Goal: Task Accomplishment & Management: Use online tool/utility

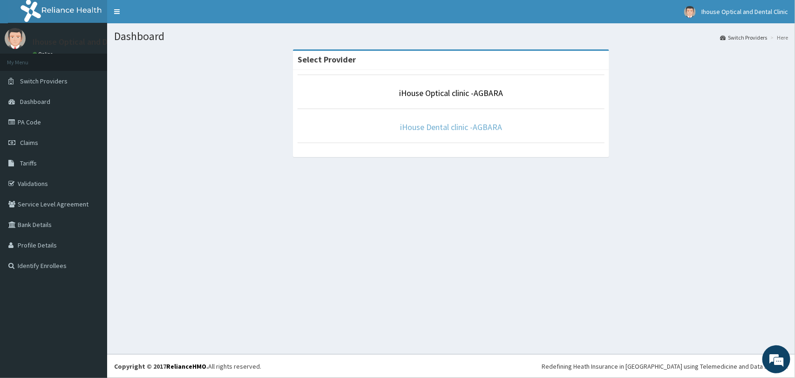
click at [447, 127] on link "iHouse Dental clinic -AGBARA" at bounding box center [451, 127] width 102 height 11
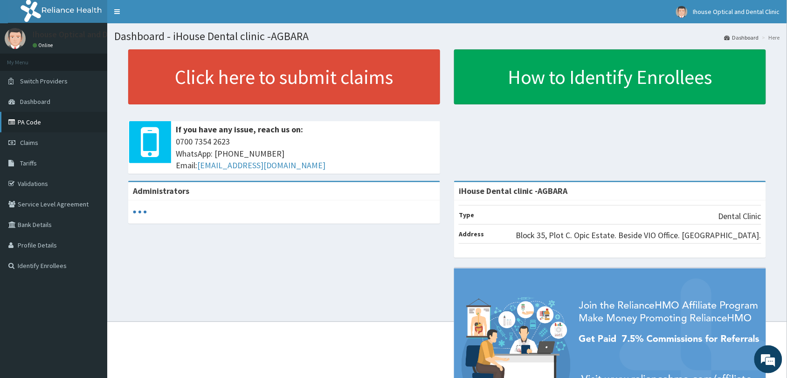
click at [32, 121] on link "PA Code" at bounding box center [53, 122] width 107 height 21
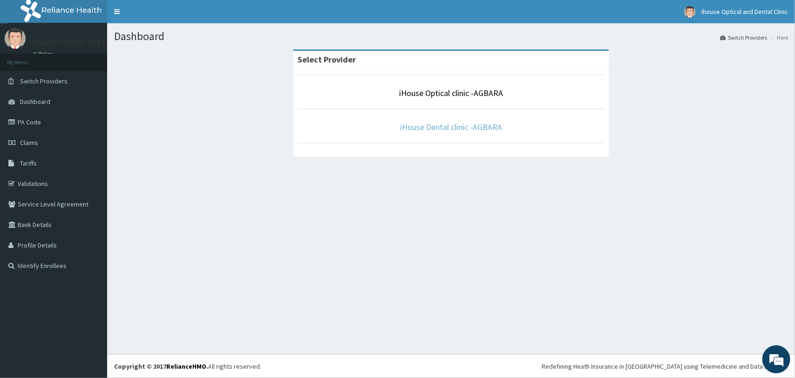
click at [441, 129] on link "iHouse Dental clinic -AGBARA" at bounding box center [451, 127] width 102 height 11
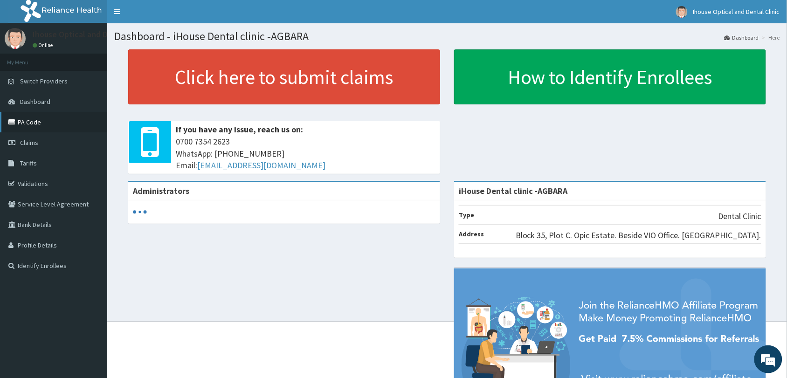
click at [27, 123] on link "PA Code" at bounding box center [53, 122] width 107 height 21
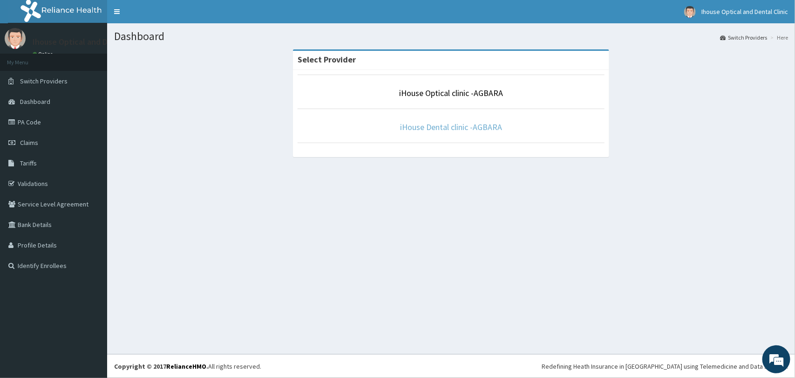
click at [452, 132] on link "iHouse Dental clinic -AGBARA" at bounding box center [451, 127] width 102 height 11
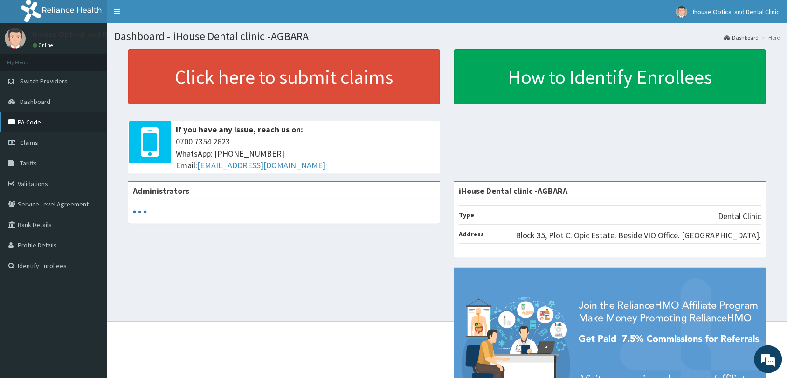
click at [47, 119] on link "PA Code" at bounding box center [53, 122] width 107 height 21
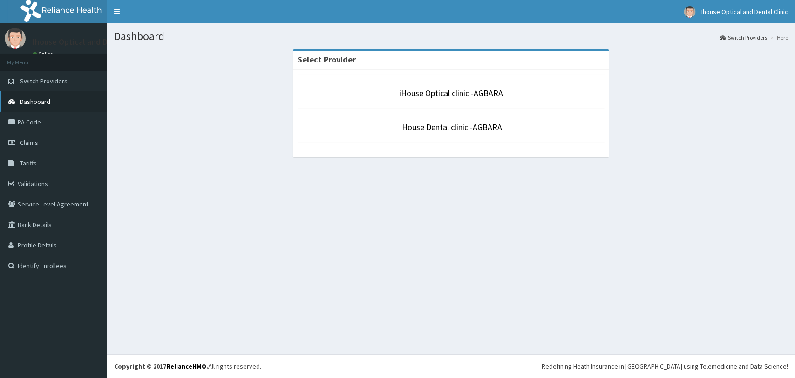
click at [39, 103] on span "Dashboard" at bounding box center [35, 101] width 30 height 8
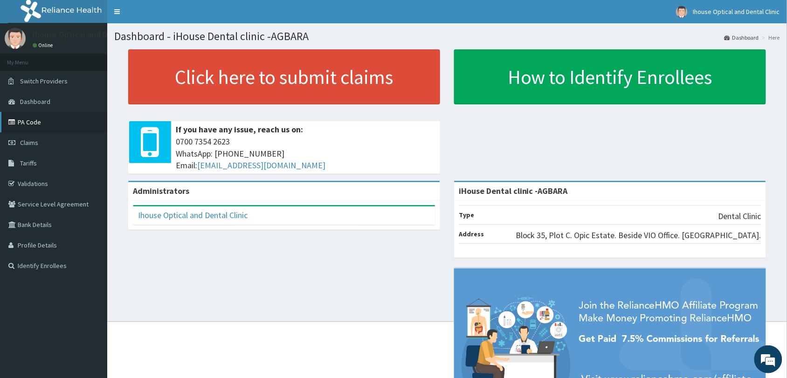
click at [33, 124] on link "PA Code" at bounding box center [53, 122] width 107 height 21
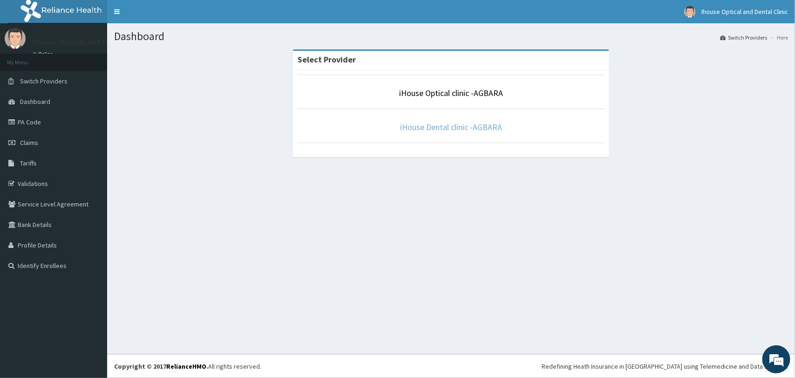
click at [443, 126] on link "iHouse Dental clinic -AGBARA" at bounding box center [451, 127] width 102 height 11
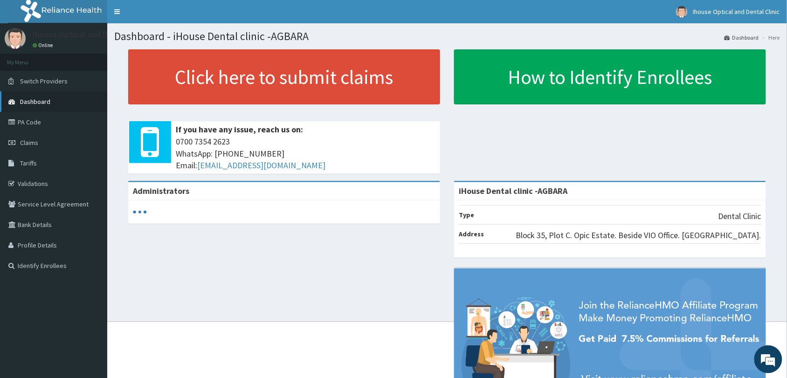
click at [39, 103] on span "Dashboard" at bounding box center [35, 101] width 30 height 8
click at [27, 161] on span "Tariffs" at bounding box center [28, 163] width 17 height 8
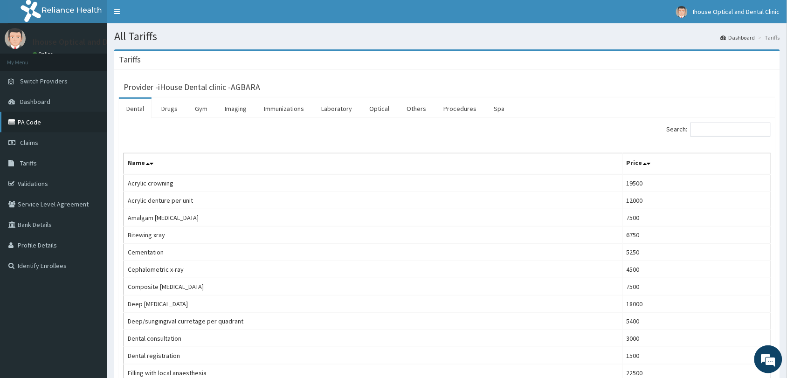
click at [34, 120] on link "PA Code" at bounding box center [53, 122] width 107 height 21
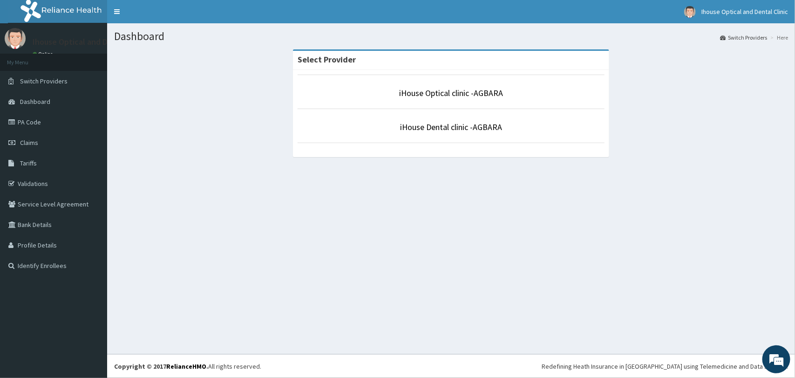
click at [467, 98] on p "iHouse Optical clinic -AGBARA" at bounding box center [451, 93] width 307 height 12
click at [466, 96] on link "iHouse Optical clinic -AGBARA" at bounding box center [451, 93] width 104 height 11
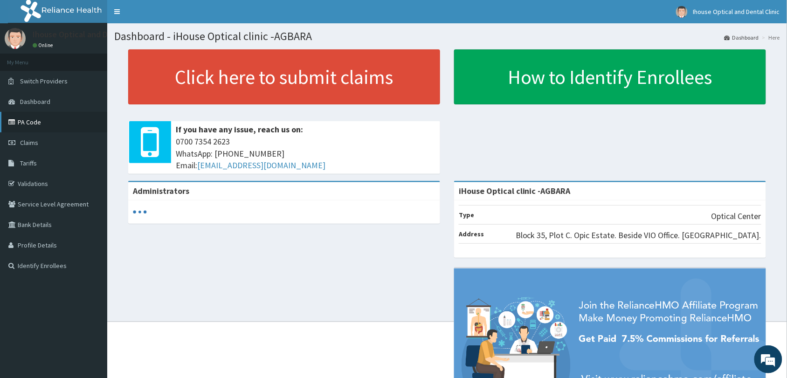
click at [23, 117] on link "PA Code" at bounding box center [53, 122] width 107 height 21
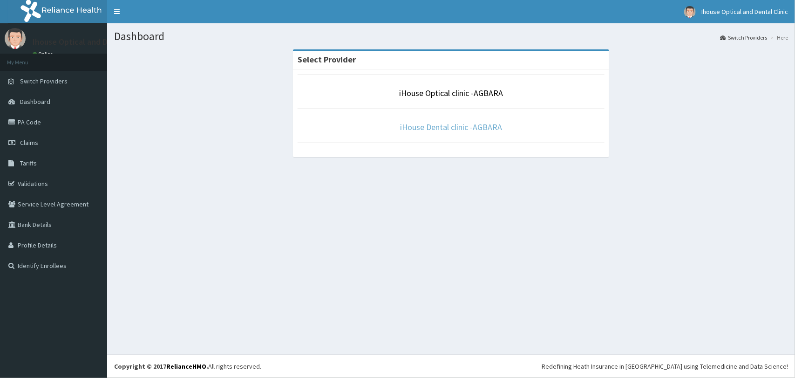
click at [467, 127] on link "iHouse Dental clinic -AGBARA" at bounding box center [451, 127] width 102 height 11
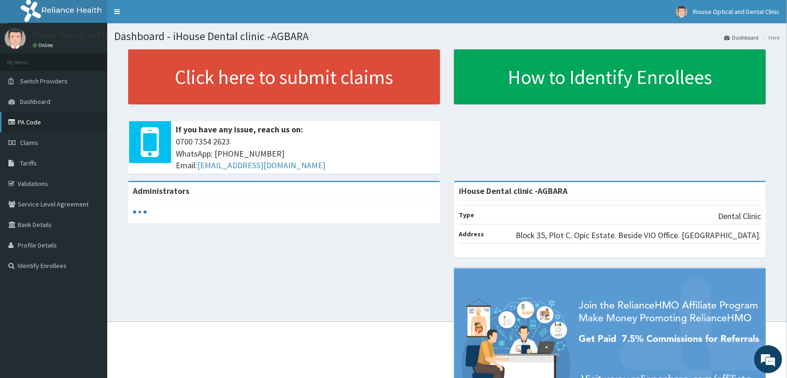
click at [31, 122] on link "PA Code" at bounding box center [53, 122] width 107 height 21
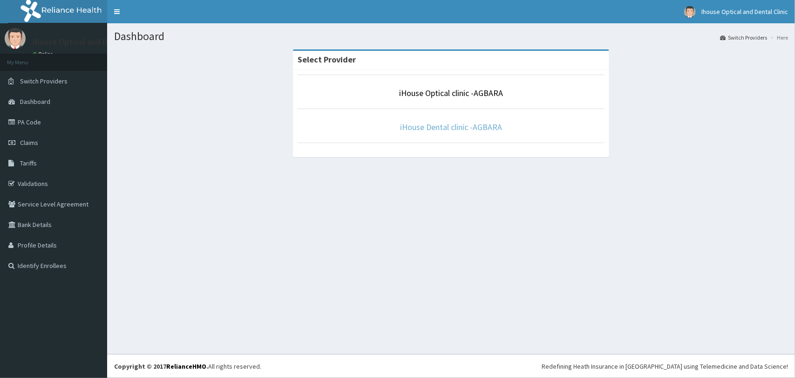
click at [444, 124] on link "iHouse Dental clinic -AGBARA" at bounding box center [451, 127] width 102 height 11
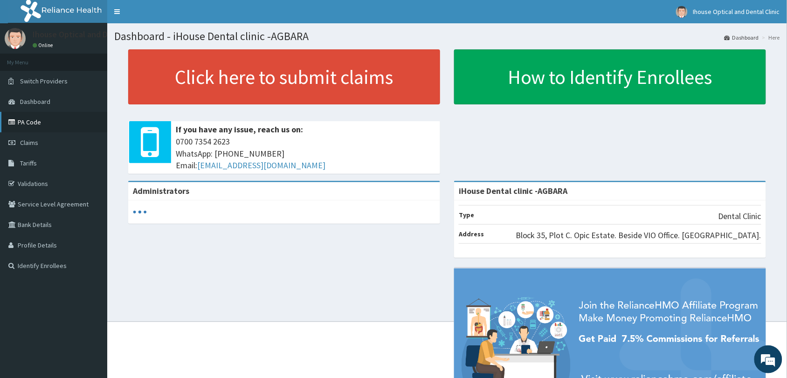
click at [33, 119] on link "PA Code" at bounding box center [53, 122] width 107 height 21
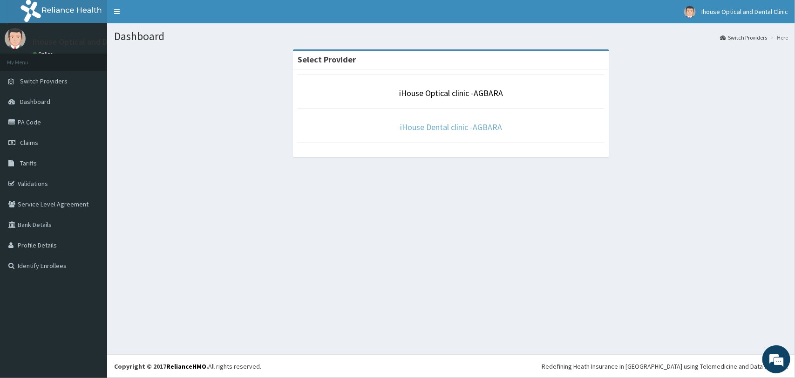
click at [425, 125] on link "iHouse Dental clinic -AGBARA" at bounding box center [451, 127] width 102 height 11
